Goal: Task Accomplishment & Management: Use online tool/utility

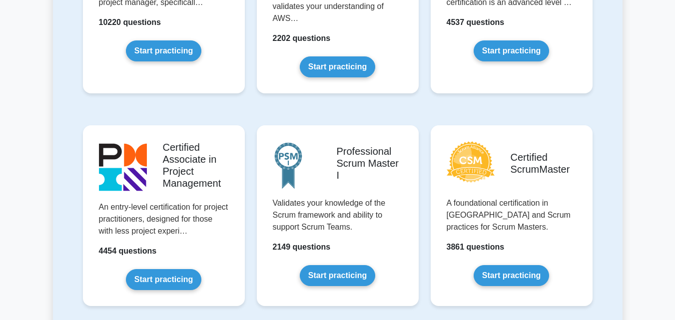
scroll to position [350, 0]
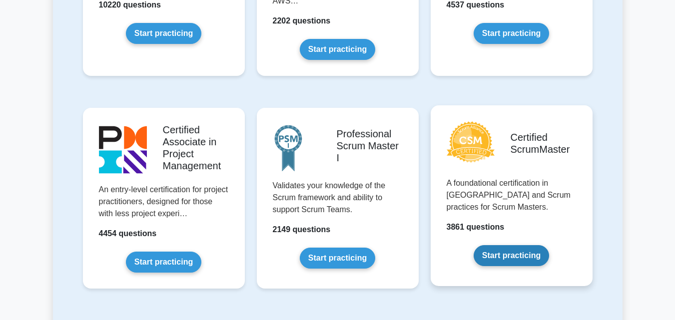
click at [525, 263] on link "Start practicing" at bounding box center [511, 255] width 75 height 21
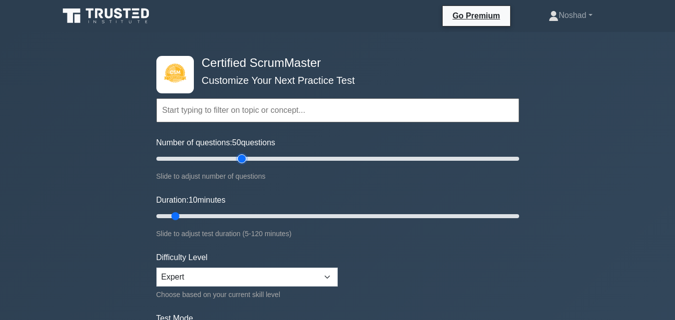
drag, startPoint x: 167, startPoint y: 156, endPoint x: 240, endPoint y: 159, distance: 73.0
type input "50"
click at [240, 159] on input "Number of questions: 50 questions" at bounding box center [337, 159] width 363 height 12
drag, startPoint x: 175, startPoint y: 214, endPoint x: 333, endPoint y: 209, distance: 158.5
type input "60"
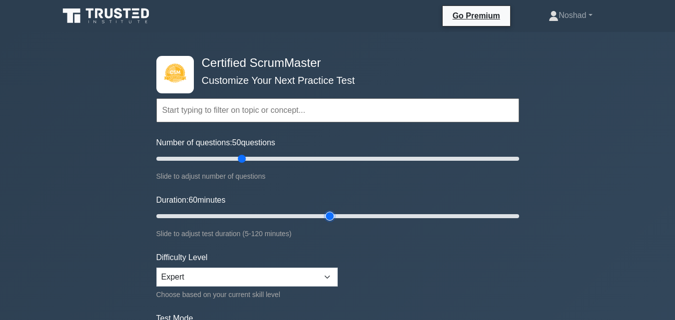
click at [333, 210] on input "Duration: 60 minutes" at bounding box center [337, 216] width 363 height 12
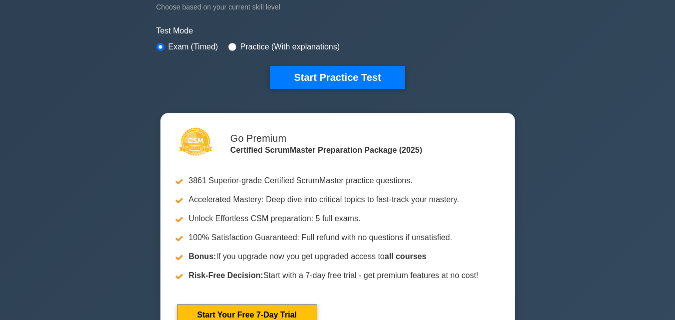
scroll to position [300, 0]
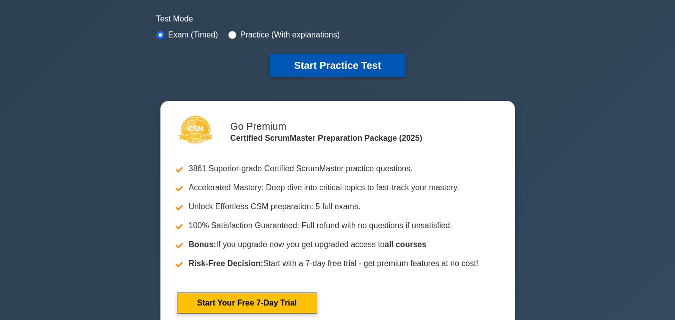
click at [339, 67] on button "Start Practice Test" at bounding box center [337, 65] width 135 height 23
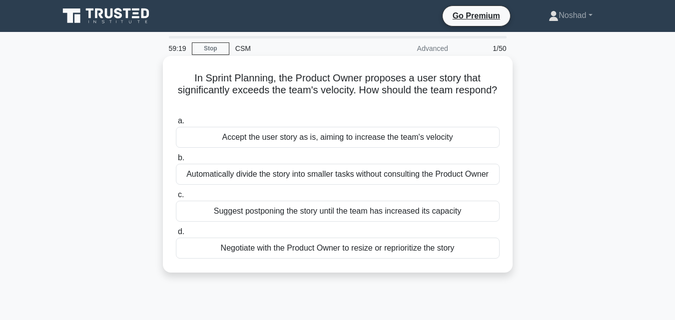
click at [413, 250] on div "Negotiate with the Product Owner to resize or reprioritize the story" at bounding box center [338, 248] width 324 height 21
click at [176, 235] on input "d. Negotiate with the Product Owner to resize or reprioritize the story" at bounding box center [176, 232] width 0 height 6
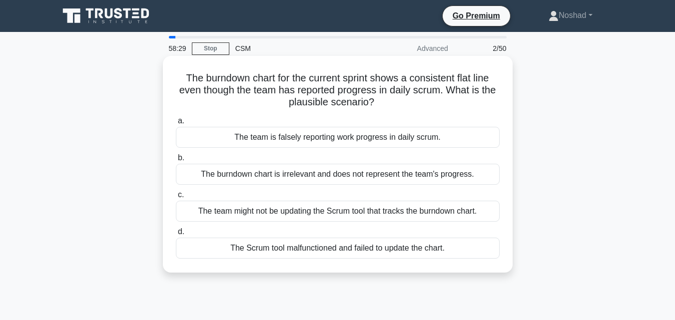
click at [410, 214] on div "The team might not be updating the Scrum tool that tracks the burndown chart." at bounding box center [338, 211] width 324 height 21
click at [176, 198] on input "c. The team might not be updating the Scrum tool that tracks the burndown chart." at bounding box center [176, 195] width 0 height 6
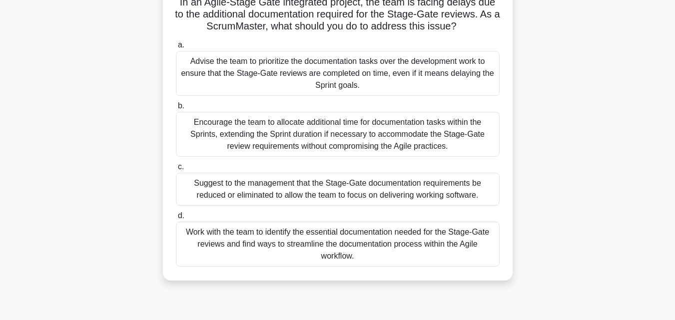
scroll to position [100, 0]
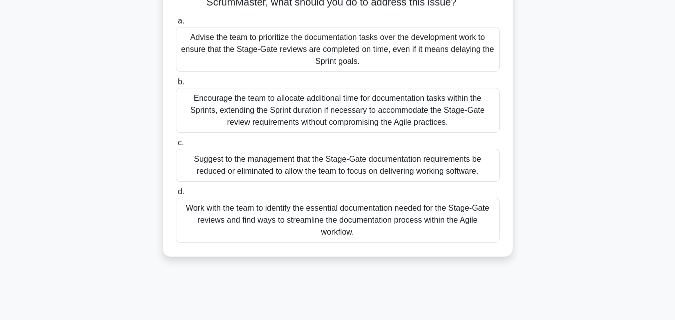
click at [465, 172] on div "Suggest to the management that the Stage-Gate documentation requirements be red…" at bounding box center [338, 165] width 324 height 33
click at [176, 146] on input "c. Suggest to the management that the Stage-Gate documentation requirements be …" at bounding box center [176, 143] width 0 height 6
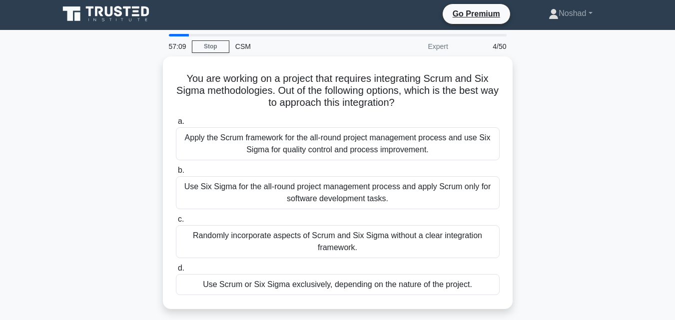
scroll to position [0, 0]
